Goal: Task Accomplishment & Management: Complete application form

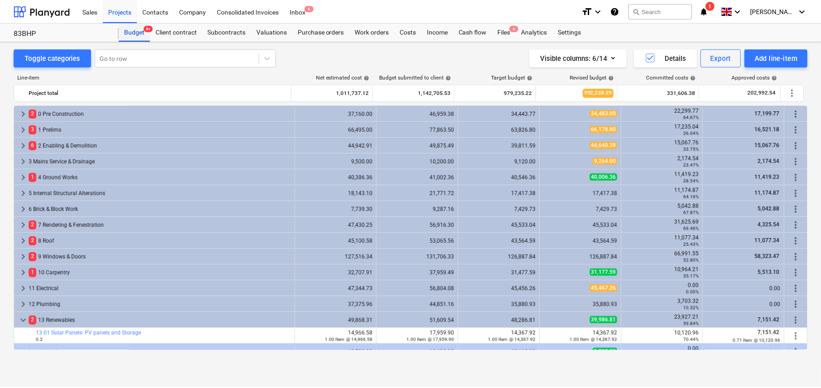
scroll to position [185, 0]
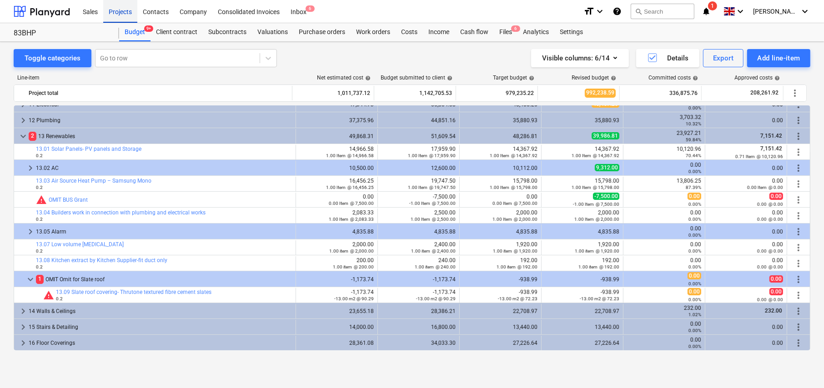
click at [118, 15] on div "Projects" at bounding box center [120, 11] width 34 height 23
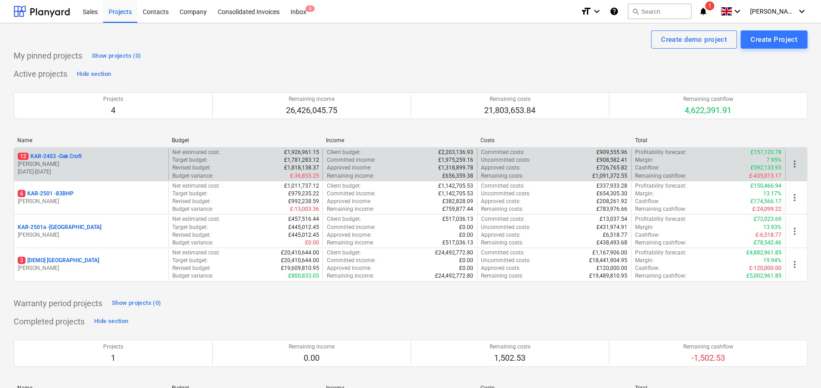
click at [80, 155] on p "12 KAR-2403 - Oak Croft" at bounding box center [50, 157] width 64 height 8
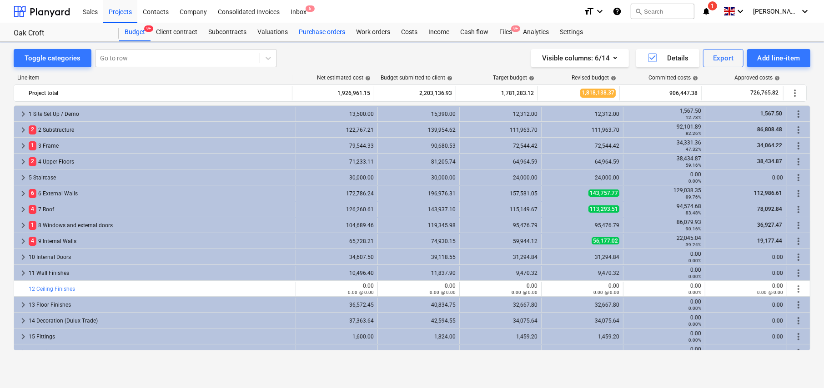
click at [319, 30] on div "Purchase orders" at bounding box center [321, 32] width 57 height 18
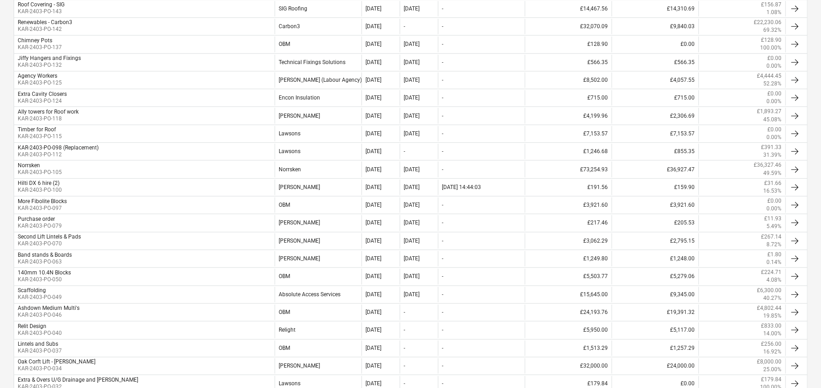
scroll to position [500, 0]
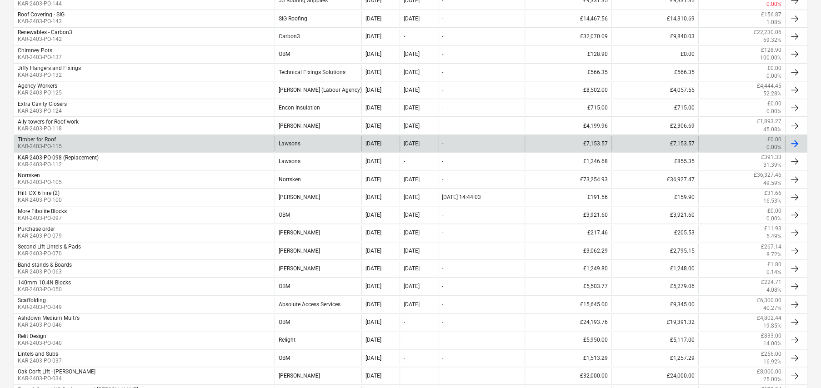
click at [42, 144] on p "KAR-2403-PO-115" at bounding box center [40, 147] width 44 height 8
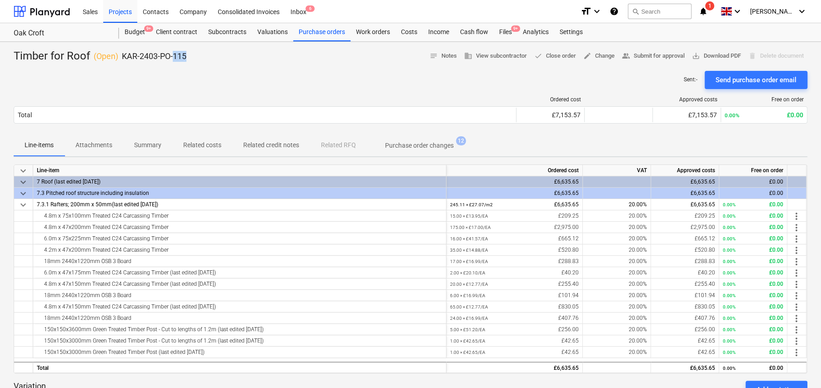
drag, startPoint x: 174, startPoint y: 55, endPoint x: 196, endPoint y: 57, distance: 22.4
click at [196, 57] on div "Timber for Roof ( Open ) KAR-2403-PO-115 notes Notes business View subcontracto…" at bounding box center [411, 56] width 794 height 15
click at [273, 75] on div "Sent : - Send purchase order email" at bounding box center [411, 80] width 794 height 18
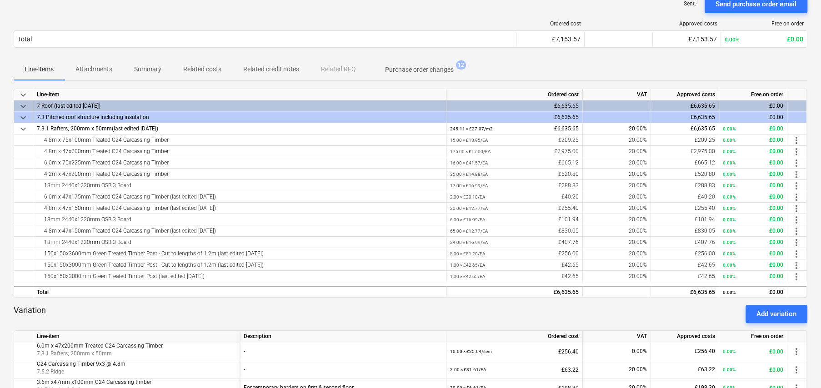
scroll to position [91, 0]
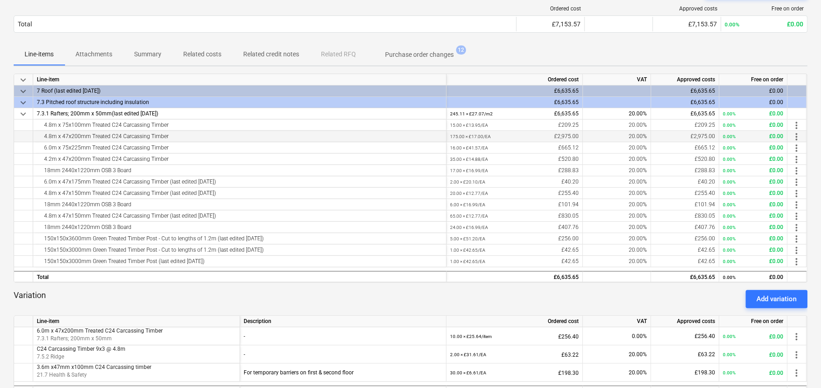
click at [75, 134] on div "4.8m x 47x200mm Treated C24 Carcassing Timber" at bounding box center [240, 136] width 406 height 11
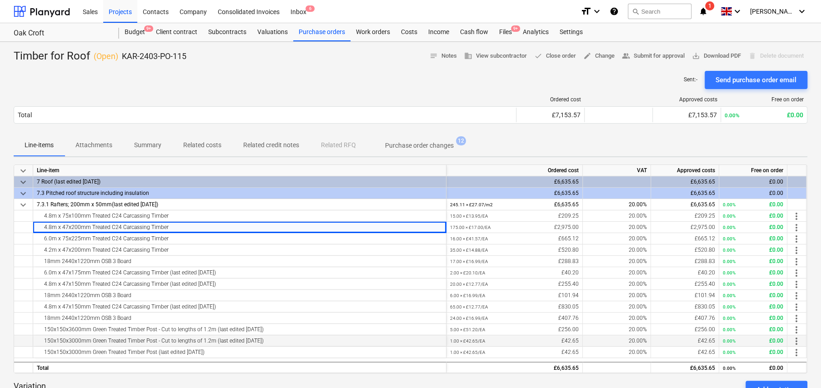
scroll to position [0, 0]
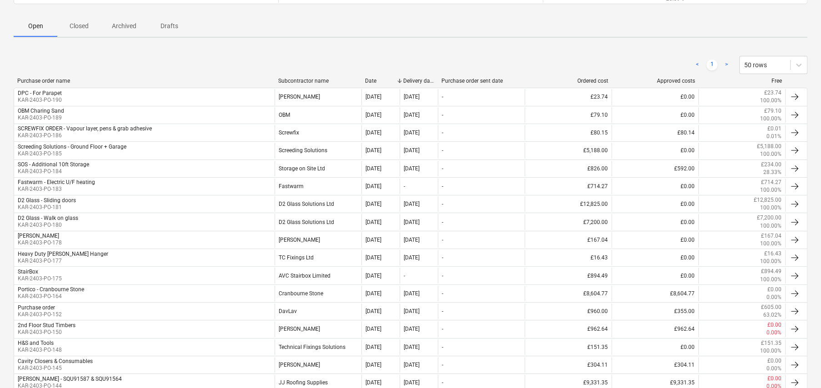
scroll to position [45, 0]
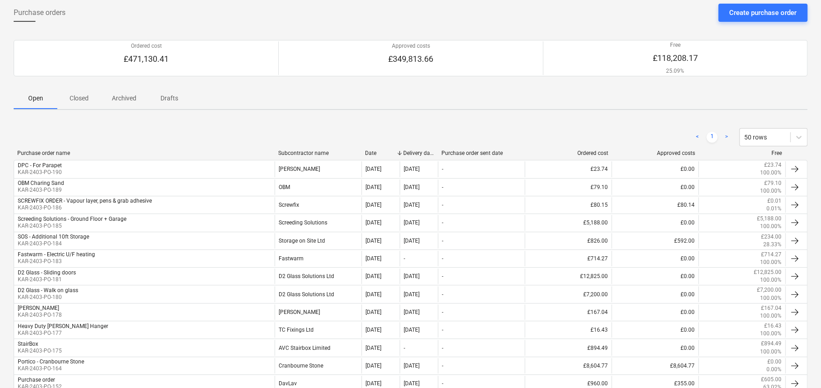
drag, startPoint x: 82, startPoint y: 99, endPoint x: 92, endPoint y: 110, distance: 14.8
click at [82, 99] on p "Closed" at bounding box center [79, 99] width 22 height 10
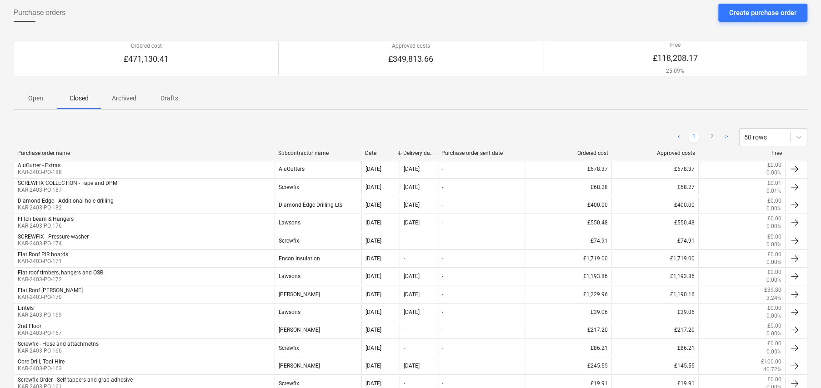
click at [38, 98] on p "Open" at bounding box center [36, 99] width 22 height 10
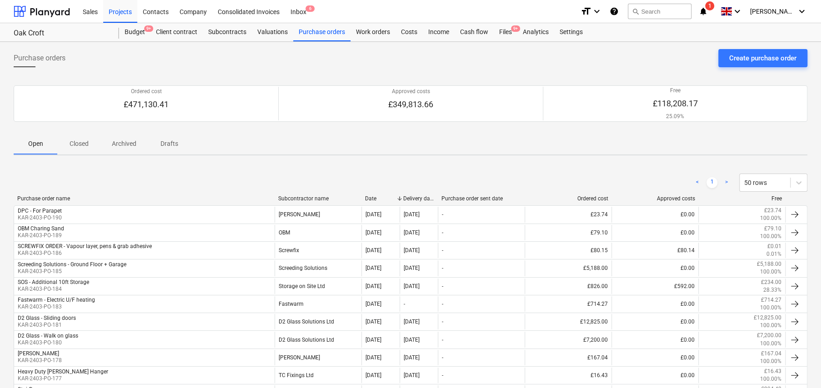
click at [81, 141] on p "Closed" at bounding box center [79, 144] width 22 height 10
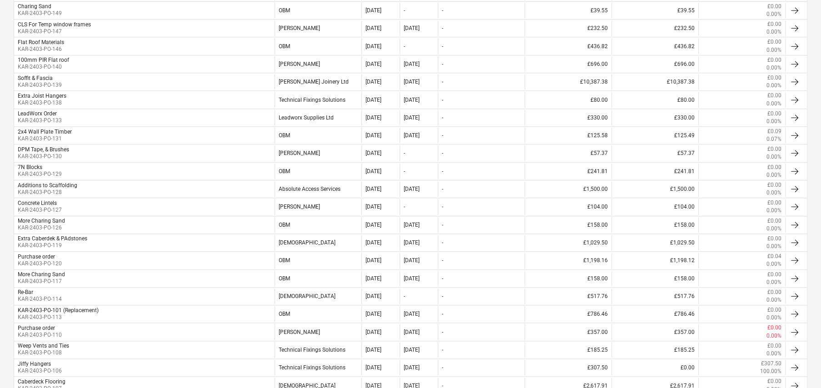
scroll to position [591, 0]
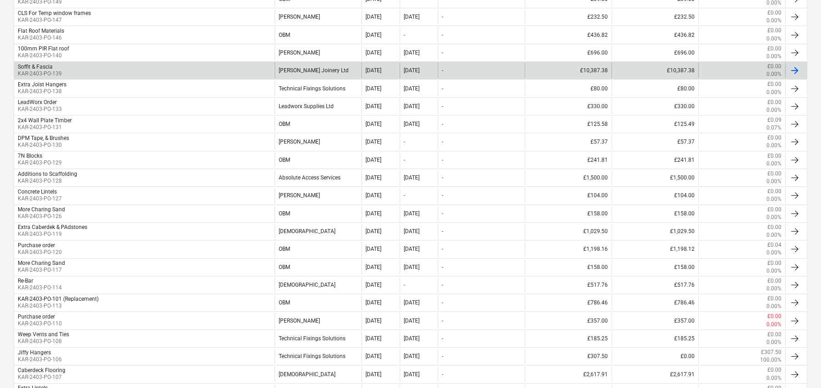
click at [43, 70] on p "KAR-2403-PO-139" at bounding box center [40, 74] width 44 height 8
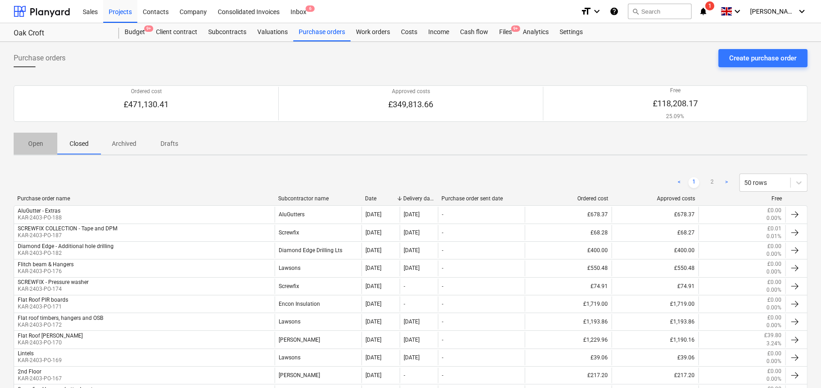
click at [34, 144] on p "Open" at bounding box center [36, 144] width 22 height 10
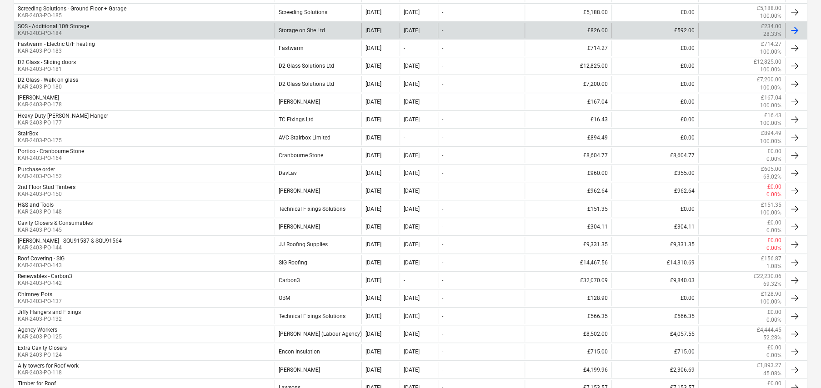
scroll to position [273, 0]
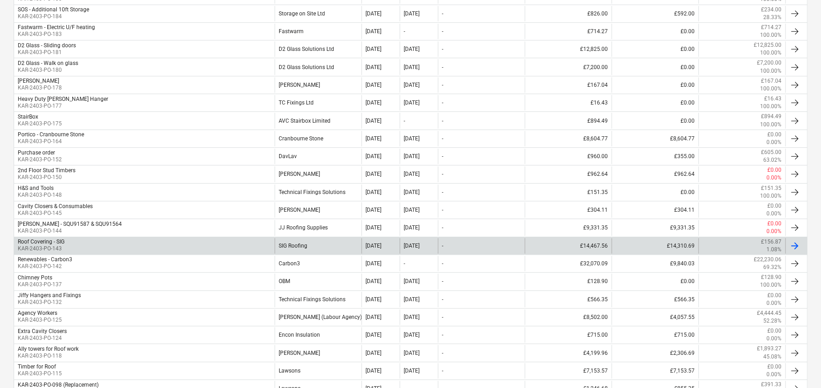
click at [67, 242] on div "Roof Covering - SIG KAR-2403-PO-143" at bounding box center [144, 245] width 261 height 15
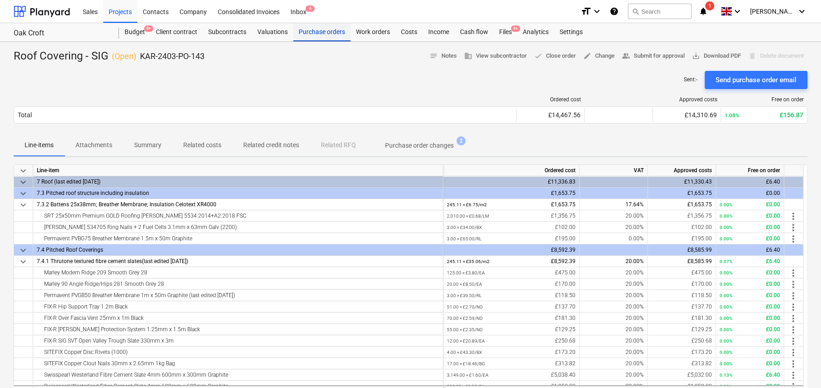
click at [318, 26] on div "Purchase orders" at bounding box center [321, 32] width 57 height 18
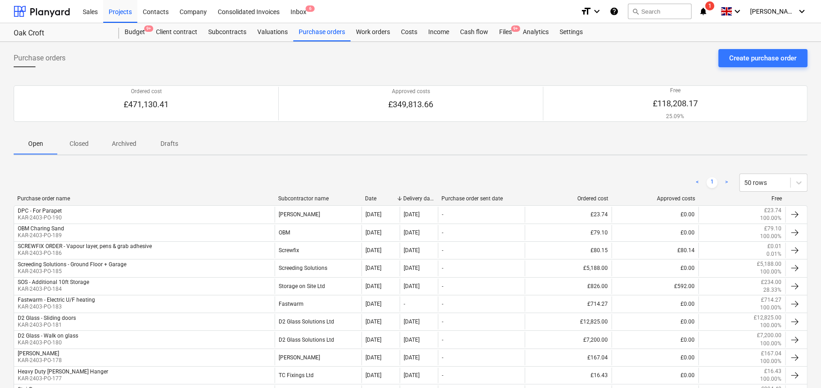
click at [83, 146] on p "Closed" at bounding box center [79, 144] width 22 height 10
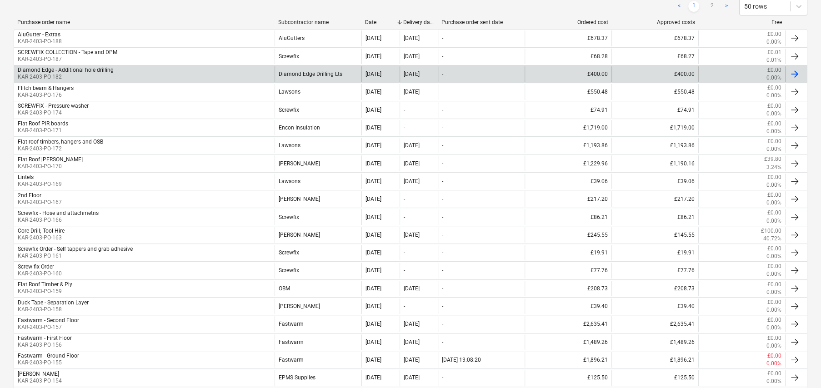
scroll to position [182, 0]
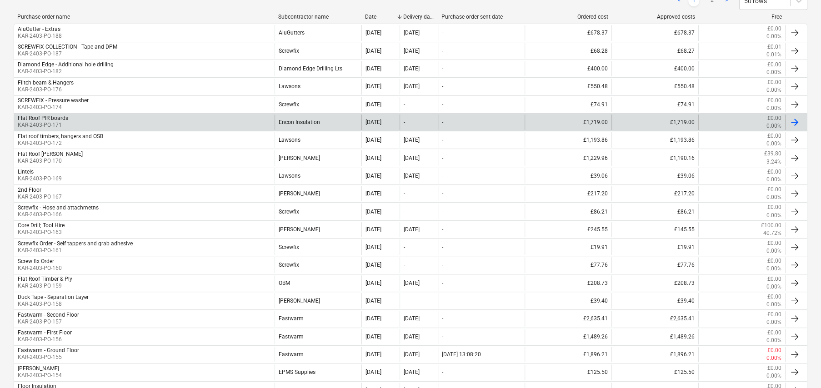
click at [40, 122] on p "KAR-2403-PO-171" at bounding box center [43, 125] width 50 height 8
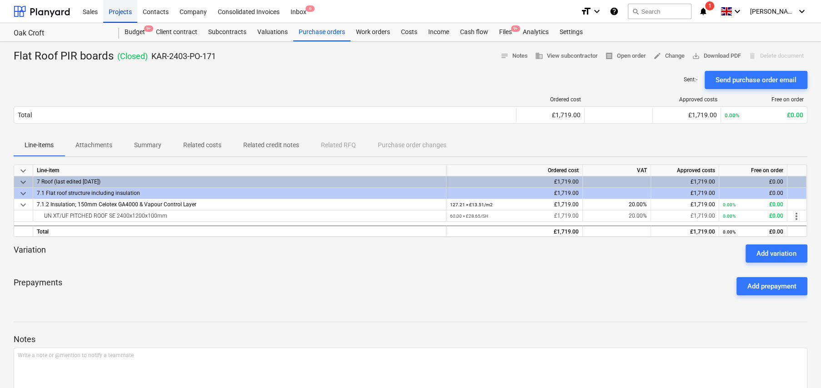
click at [122, 15] on div "Projects" at bounding box center [120, 11] width 34 height 23
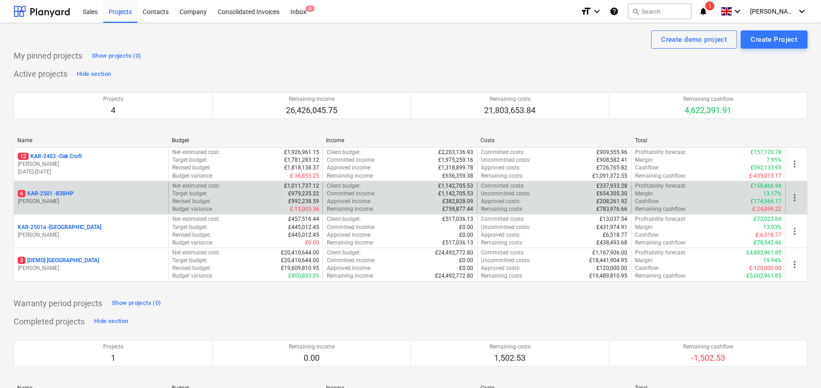
click at [63, 193] on p "6 KAR-2501 - 83BHP" at bounding box center [46, 194] width 56 height 8
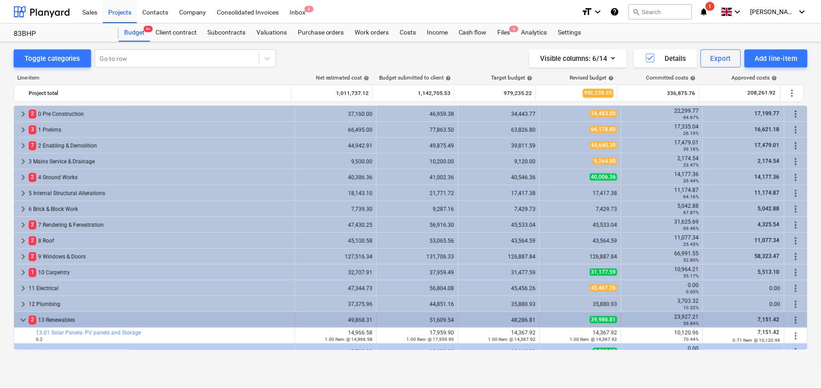
scroll to position [185, 0]
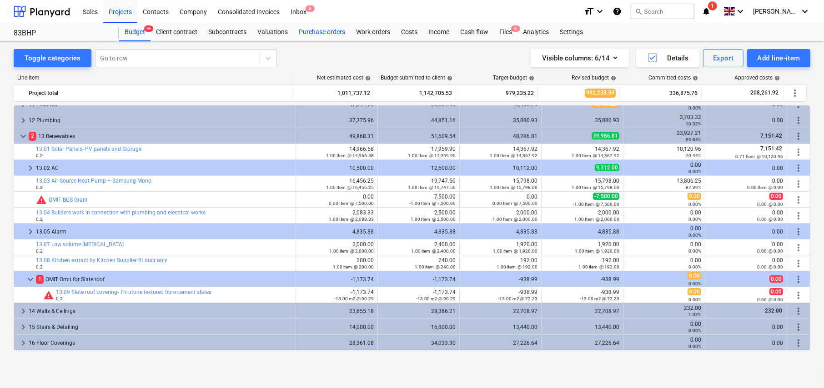
click at [321, 29] on div "Purchase orders" at bounding box center [321, 32] width 57 height 18
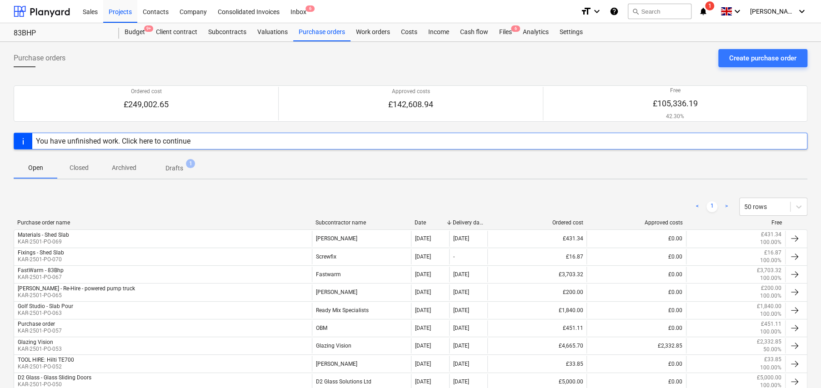
click at [39, 168] on p "Open" at bounding box center [36, 168] width 22 height 10
click at [236, 33] on div "Subcontracts" at bounding box center [227, 32] width 49 height 18
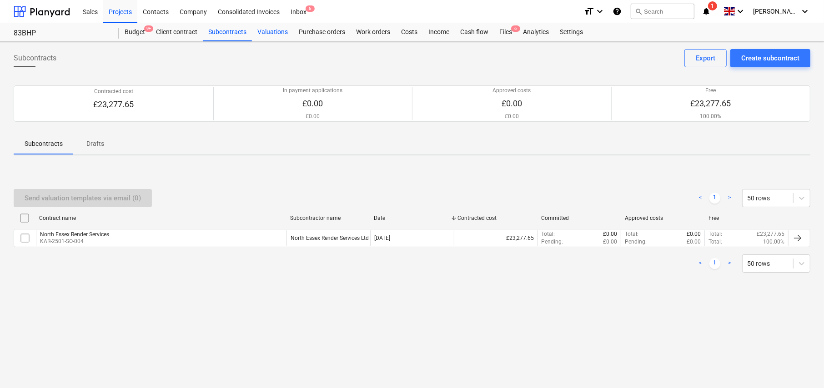
click at [272, 31] on div "Valuations" at bounding box center [272, 32] width 41 height 18
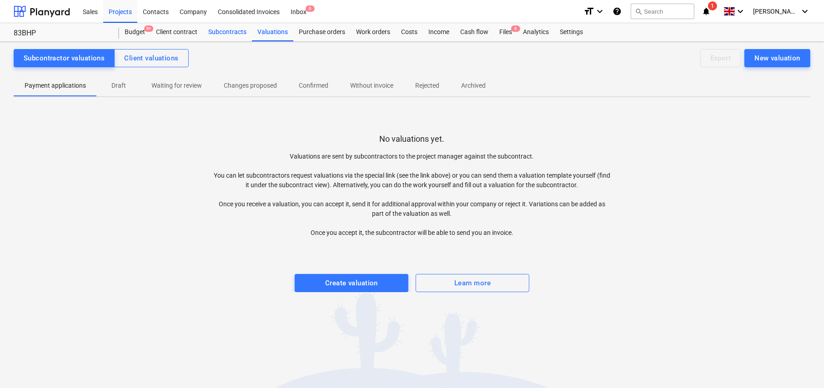
click at [232, 29] on div "Subcontracts" at bounding box center [227, 32] width 49 height 18
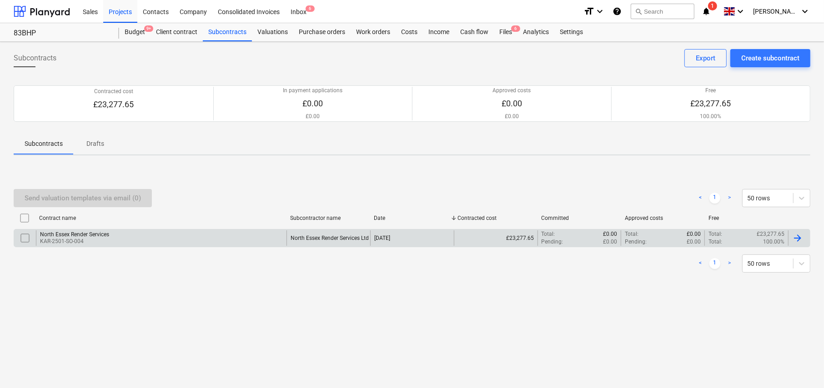
click at [311, 239] on div "North Essex Render Services Ltd" at bounding box center [330, 238] width 78 height 6
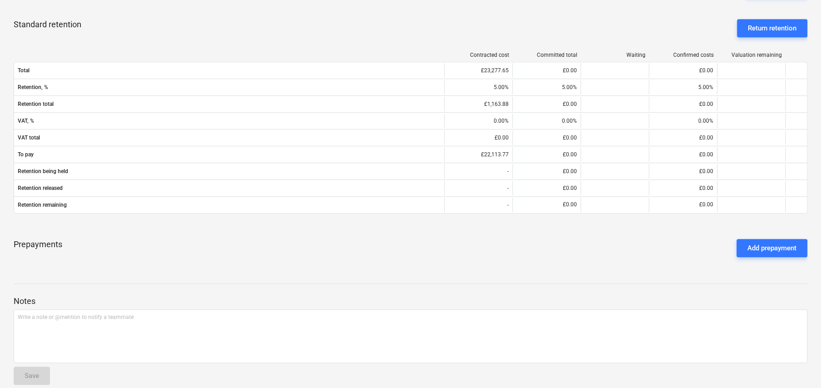
scroll to position [336, 0]
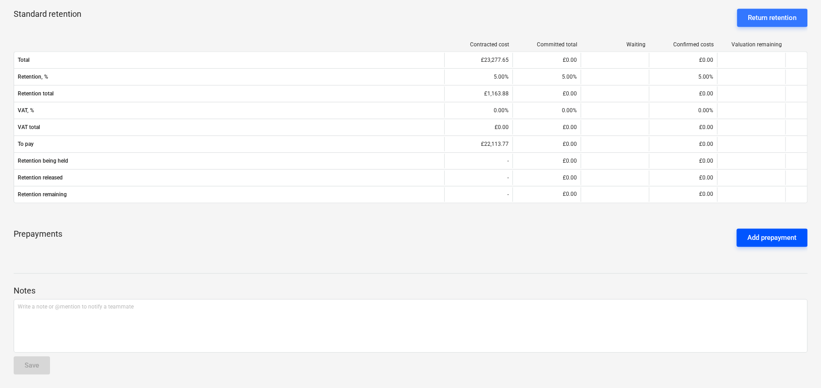
click at [772, 235] on div "Add prepayment" at bounding box center [772, 238] width 49 height 12
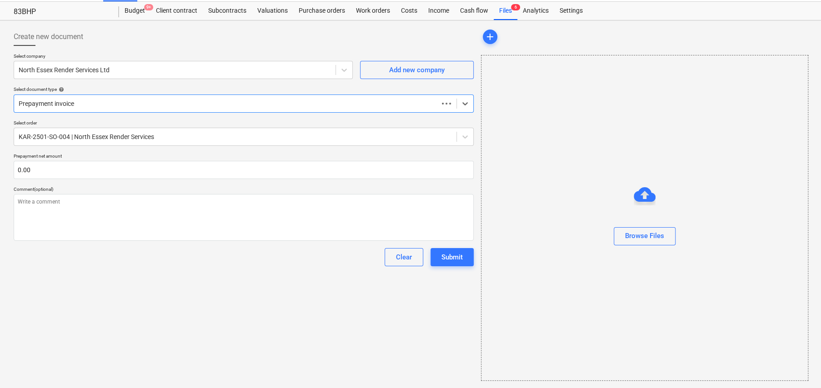
scroll to position [21, 0]
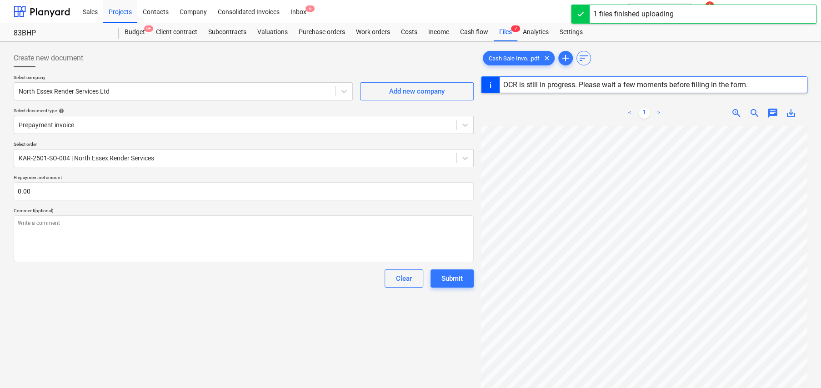
scroll to position [106, 25]
click at [645, 124] on div "< 1 > zoom_in zoom_out chat 0 save_alt" at bounding box center [644, 295] width 327 height 388
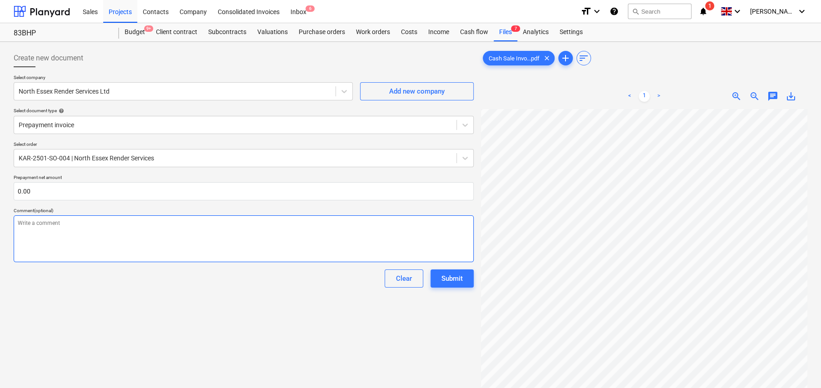
click at [88, 237] on textarea at bounding box center [244, 239] width 460 height 47
type textarea "x"
type textarea "F"
type textarea "x"
type textarea "Fo"
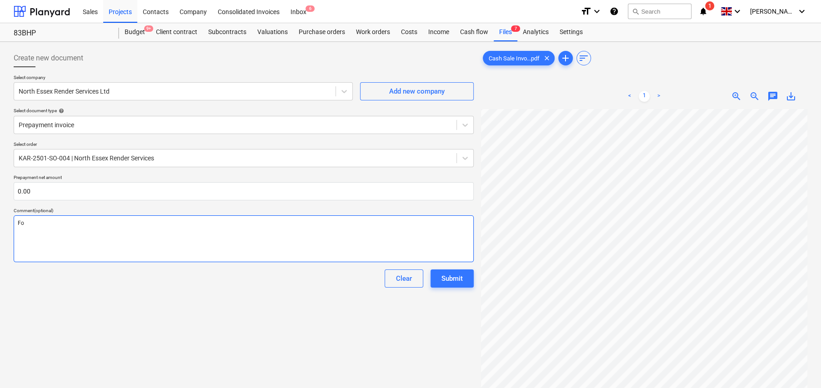
type textarea "x"
type textarea "For"
type textarea "x"
type textarea "For"
type textarea "x"
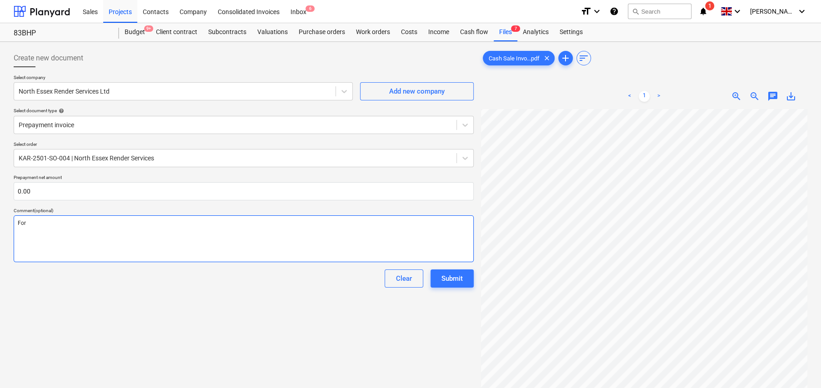
type textarea "For m"
type textarea "x"
type textarea "For ma"
type textarea "x"
type textarea "For mat"
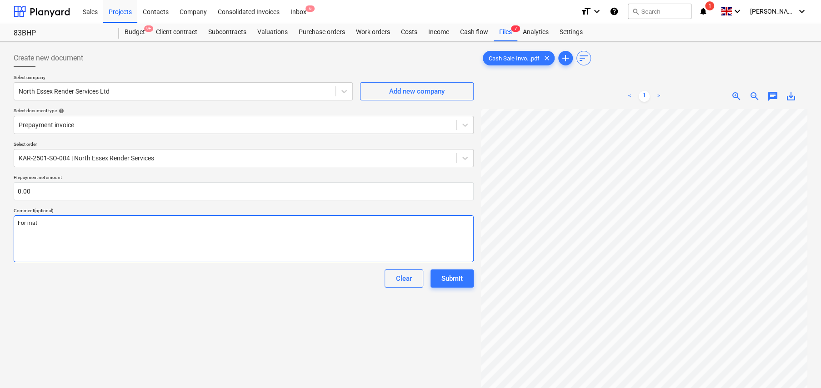
type textarea "x"
type textarea "For mate"
type textarea "x"
type textarea "For mater"
type textarea "x"
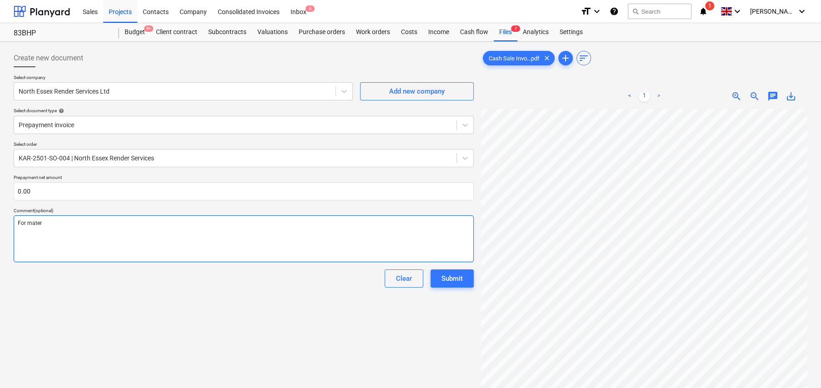
type textarea "For materi"
type textarea "x"
type textarea "For materia"
type textarea "x"
type textarea "For material"
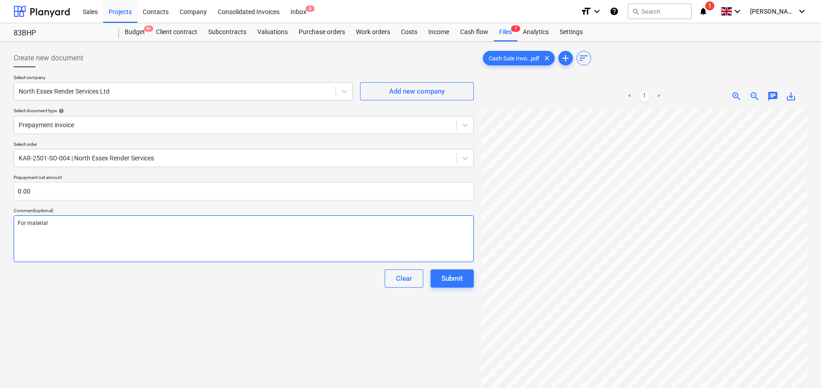
type textarea "x"
type textarea "For materials"
type textarea "x"
type textarea "For materials"
type textarea "x"
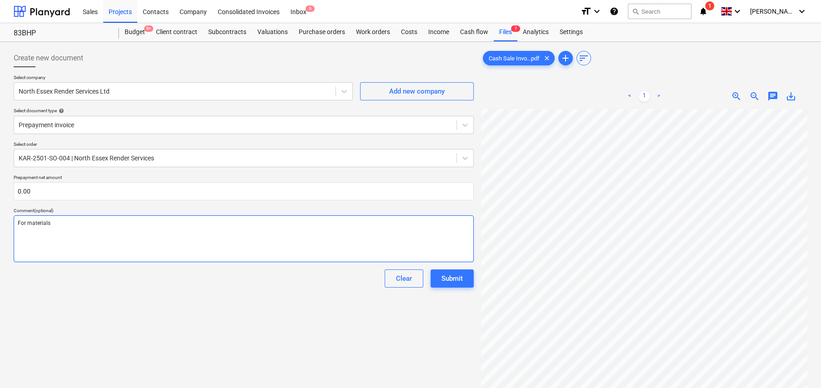
type textarea "For materials d"
type textarea "x"
type textarea "For materials de"
type textarea "x"
type textarea "For materials dep"
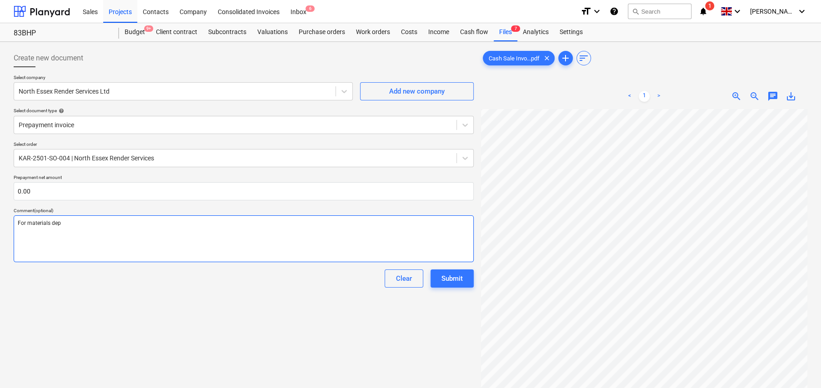
type textarea "x"
type textarea "For materials depo"
type textarea "x"
type textarea "For materials depos"
type textarea "x"
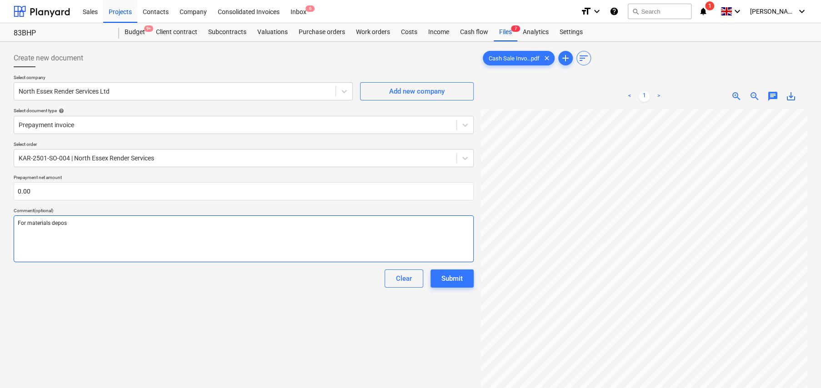
type textarea "For materials deposi"
type textarea "x"
type textarea "For materials deposit"
type textarea "x"
type textarea "For materials deposit"
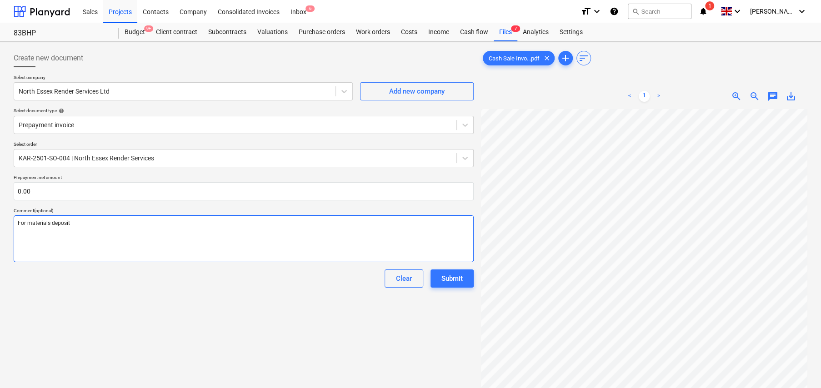
type textarea "x"
type textarea "For materials deposit t"
type textarea "x"
type textarea "For materials deposit to"
type textarea "x"
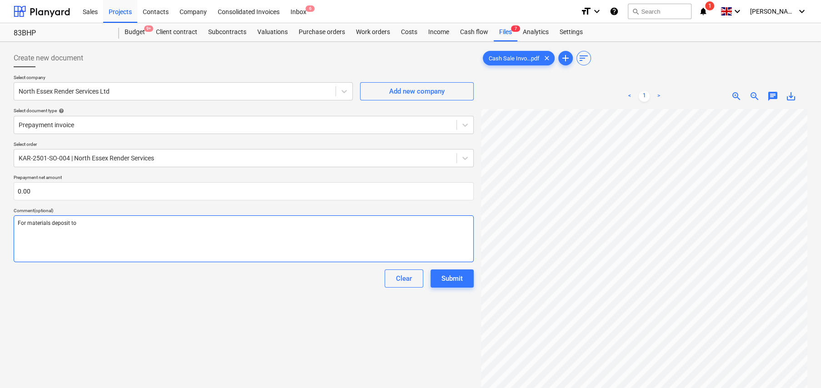
type textarea "For materials deposit toi"
type textarea "x"
type textarea "For materials deposit to"
type textarea "x"
type textarea "For materials deposit to"
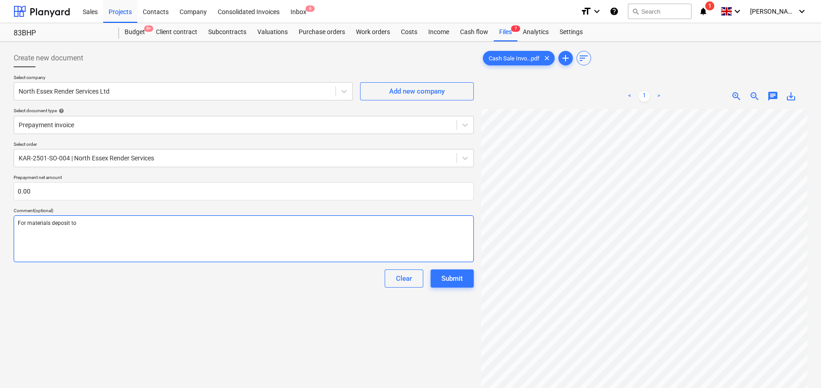
type textarea "x"
type textarea "For materials deposit to s"
type textarea "x"
type textarea "For materials deposit to su"
type textarea "x"
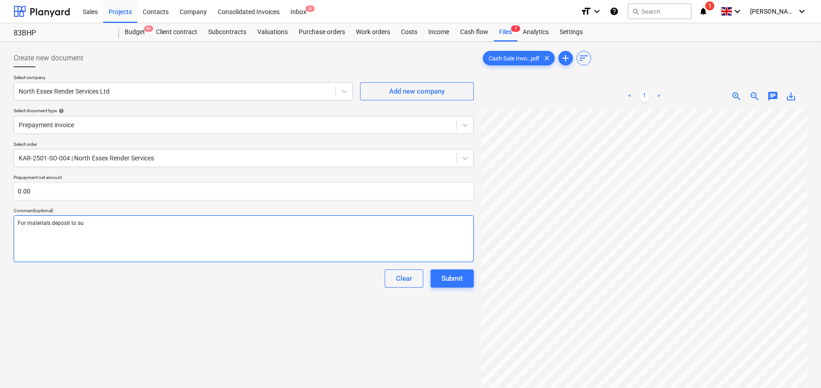
type textarea "For materials deposit to sub"
type textarea "x"
type textarea "For materials deposit to sub-"
type textarea "x"
type textarea "For materials deposit to sub-c"
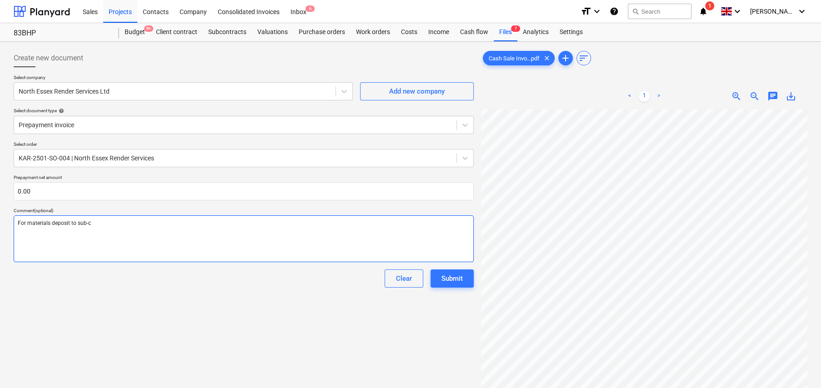
type textarea "x"
type textarea "For materials deposit to sub-co"
type textarea "x"
type textarea "For materials deposit to sub-con"
type textarea "x"
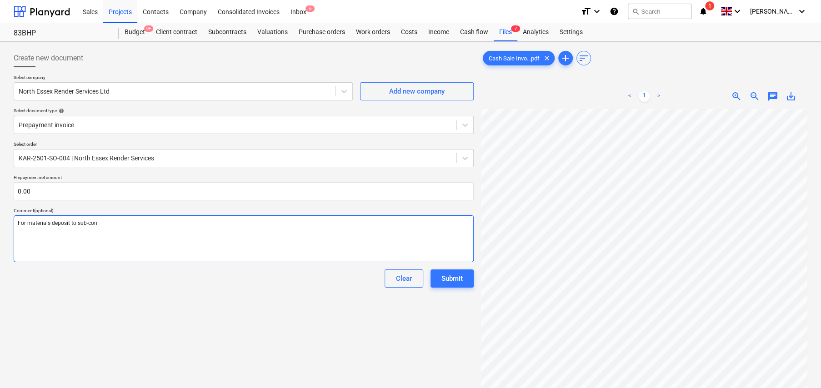
type textarea "For materials deposit to sub-cont"
type textarea "x"
type textarea "For materials deposit to sub-contr"
type textarea "x"
type textarea "For materials deposit to sub-contra"
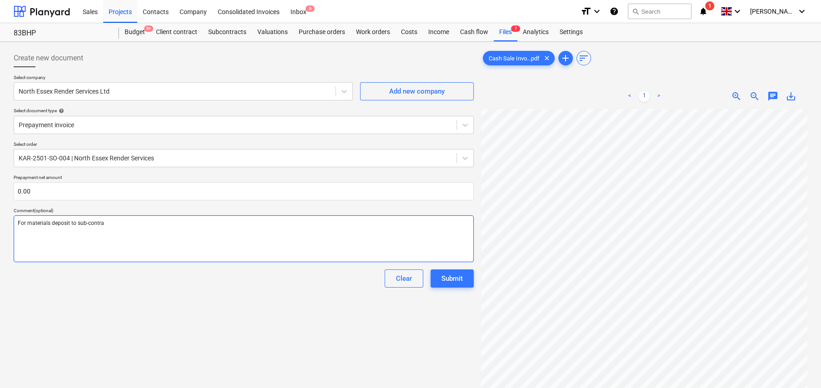
type textarea "x"
type textarea "For materials deposit to sub-contrac"
type textarea "x"
type textarea "For materials deposit to sub-contract"
type textarea "x"
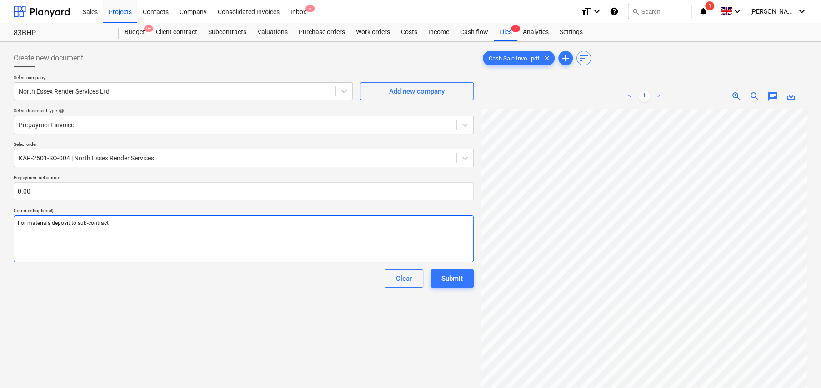
type textarea "For materials deposit to sub-contracto"
type textarea "x"
type textarea "For materials deposit to sub-contractor"
type textarea "x"
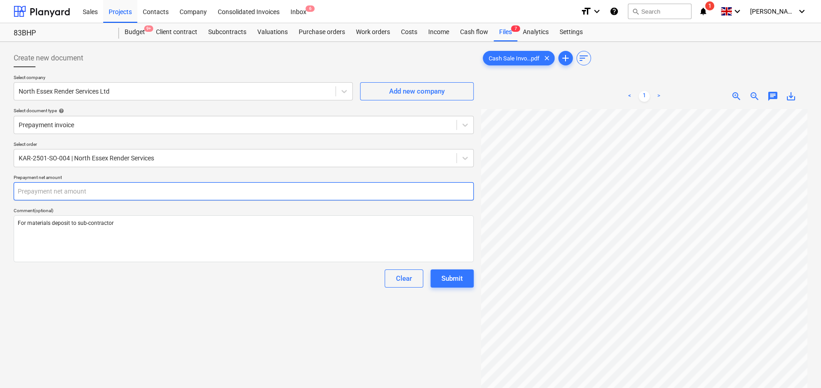
click at [144, 188] on input "text" at bounding box center [244, 191] width 460 height 18
type textarea "x"
type input "3"
type textarea "x"
type input "36"
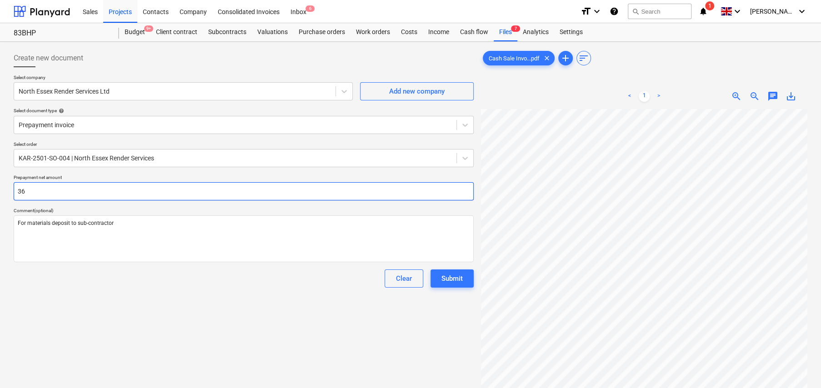
type textarea "x"
type input "360"
type textarea "x"
type input "360.00"
click at [448, 277] on div "Submit" at bounding box center [452, 279] width 21 height 12
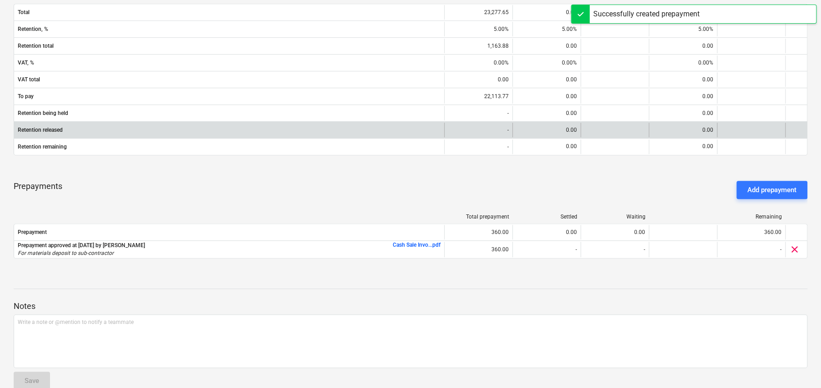
scroll to position [399, 0]
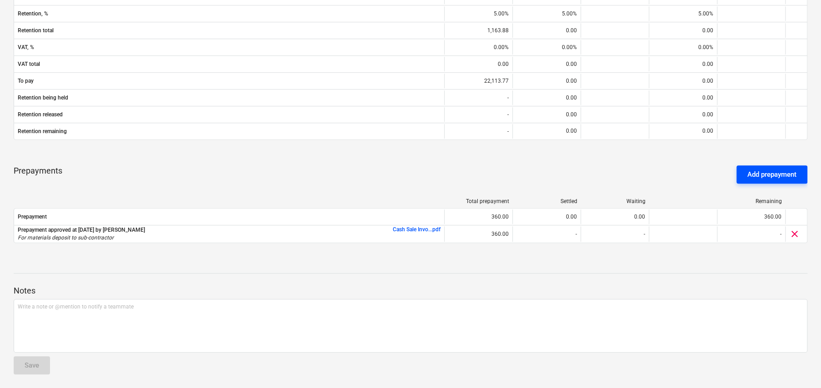
click at [776, 179] on div "Add prepayment" at bounding box center [772, 175] width 49 height 12
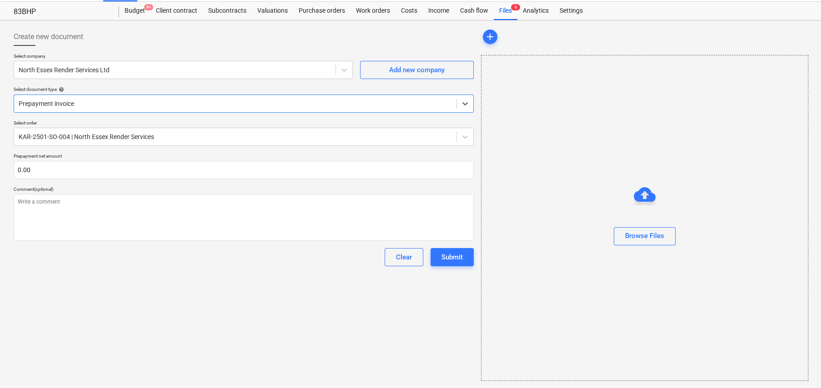
type textarea "x"
